Goal: Task Accomplishment & Management: Complete application form

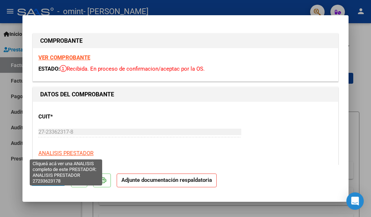
click at [61, 152] on span "ANALISIS PRESTADOR" at bounding box center [65, 153] width 55 height 7
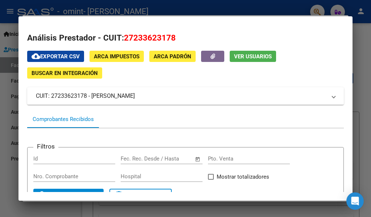
click at [120, 58] on span "ARCA Impuestos" at bounding box center [117, 56] width 46 height 7
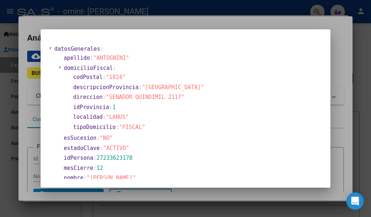
click at [339, 100] on div at bounding box center [185, 108] width 371 height 217
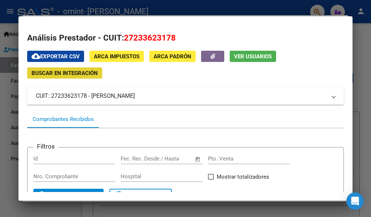
click at [62, 74] on span "Buscar en Integración" at bounding box center [65, 73] width 66 height 7
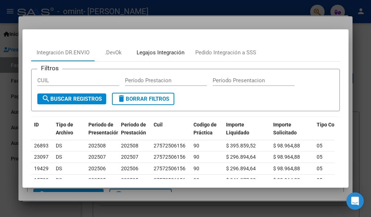
click at [165, 51] on div "Legajos Integración" at bounding box center [161, 53] width 48 height 8
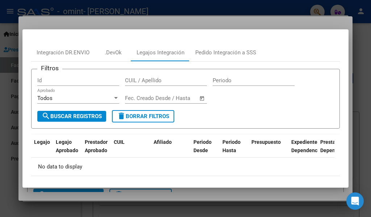
click at [329, 25] on div at bounding box center [185, 108] width 371 height 217
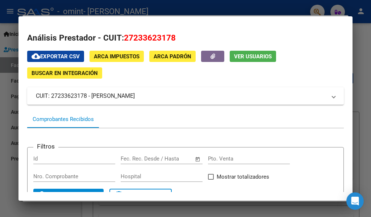
click at [360, 57] on div at bounding box center [185, 108] width 371 height 217
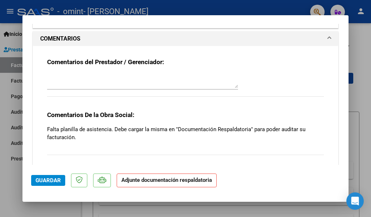
scroll to position [652, 0]
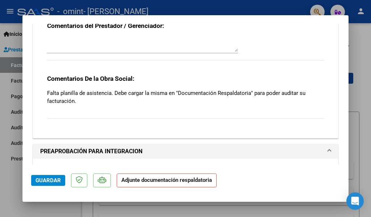
click at [144, 182] on strong "Adjunte documentación respaldatoria" at bounding box center [166, 180] width 91 height 7
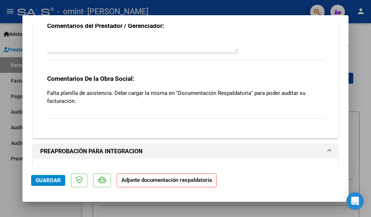
click at [144, 182] on strong "Adjunte documentación respaldatoria" at bounding box center [166, 180] width 91 height 7
click at [257, 185] on mat-dialog-actions "Guardar Adjunte documentación respaldatoria" at bounding box center [185, 179] width 309 height 29
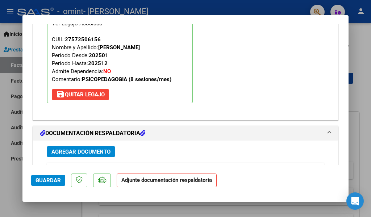
scroll to position [855, 0]
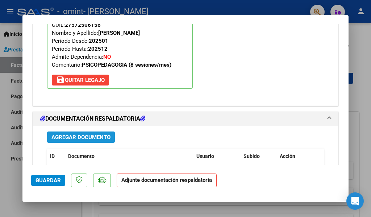
click at [68, 136] on span "Agregar Documento" at bounding box center [80, 137] width 59 height 7
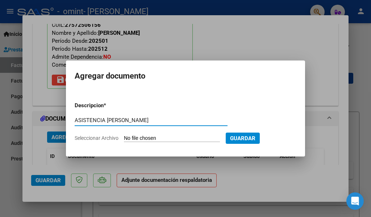
type input "ASISTENCIA [PERSON_NAME]"
click at [158, 138] on input "Seleccionar Archivo" at bounding box center [172, 138] width 96 height 7
type input "C:\fakepath\asistencia [PERSON_NAME] no subida.pdf"
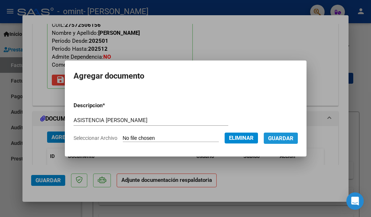
click at [284, 139] on span "Guardar" at bounding box center [280, 138] width 25 height 7
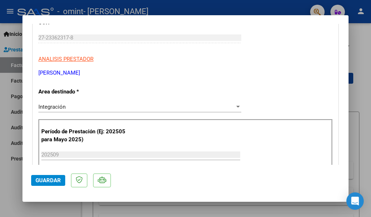
scroll to position [0, 0]
